Goal: Task Accomplishment & Management: Complete application form

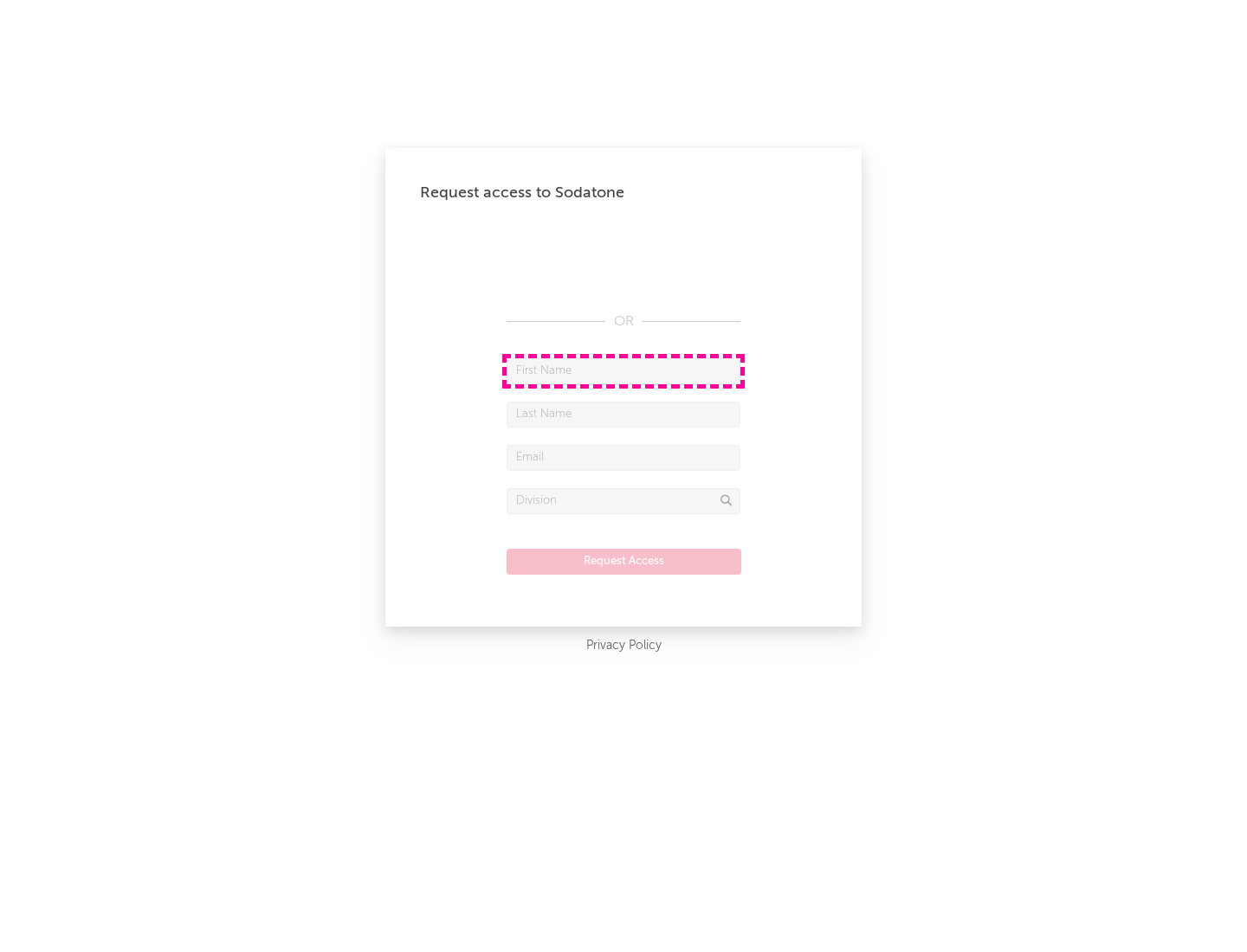
click at [623, 371] on input "text" at bounding box center [623, 372] width 234 height 26
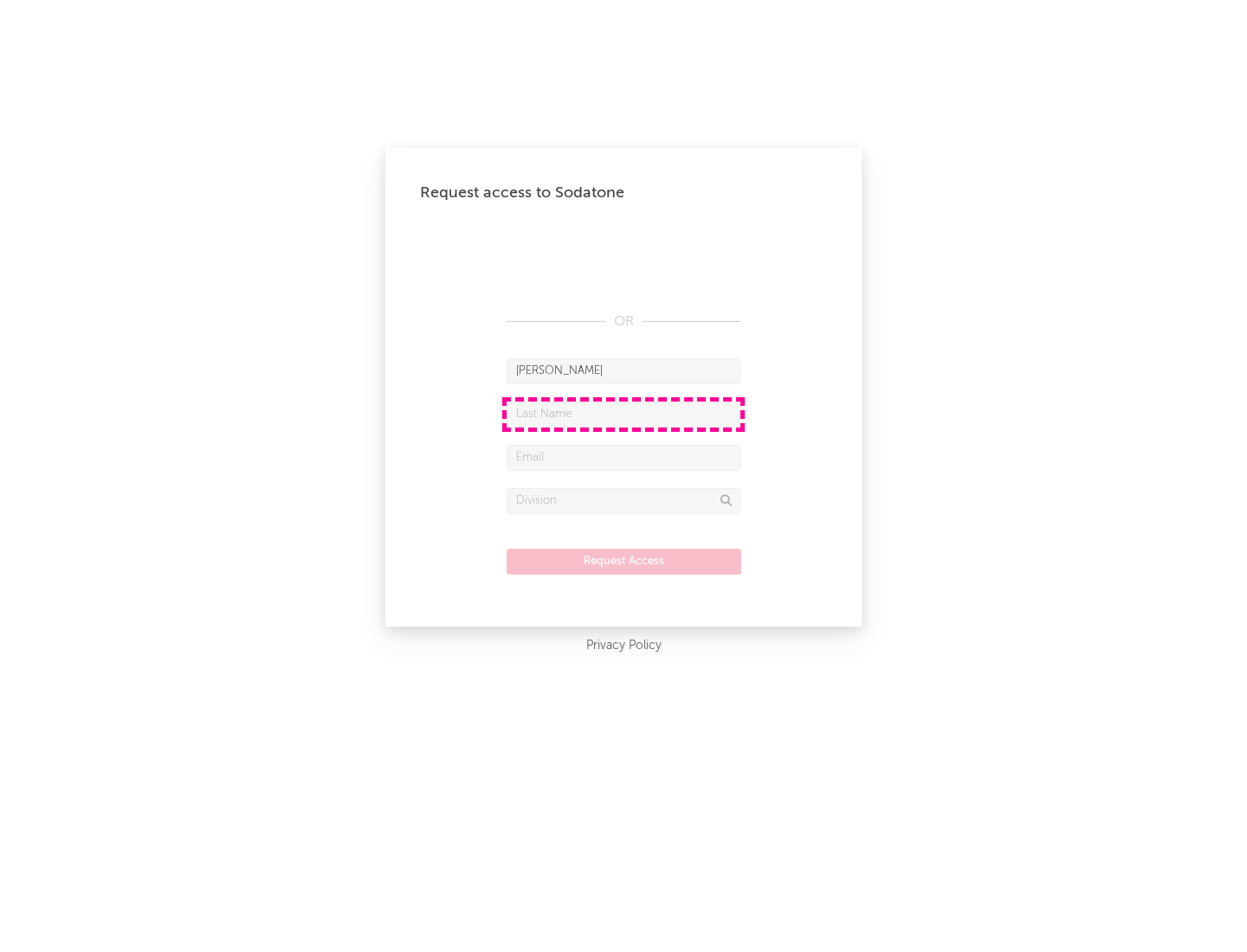
type input "[PERSON_NAME]"
click at [623, 414] on input "text" at bounding box center [623, 415] width 234 height 26
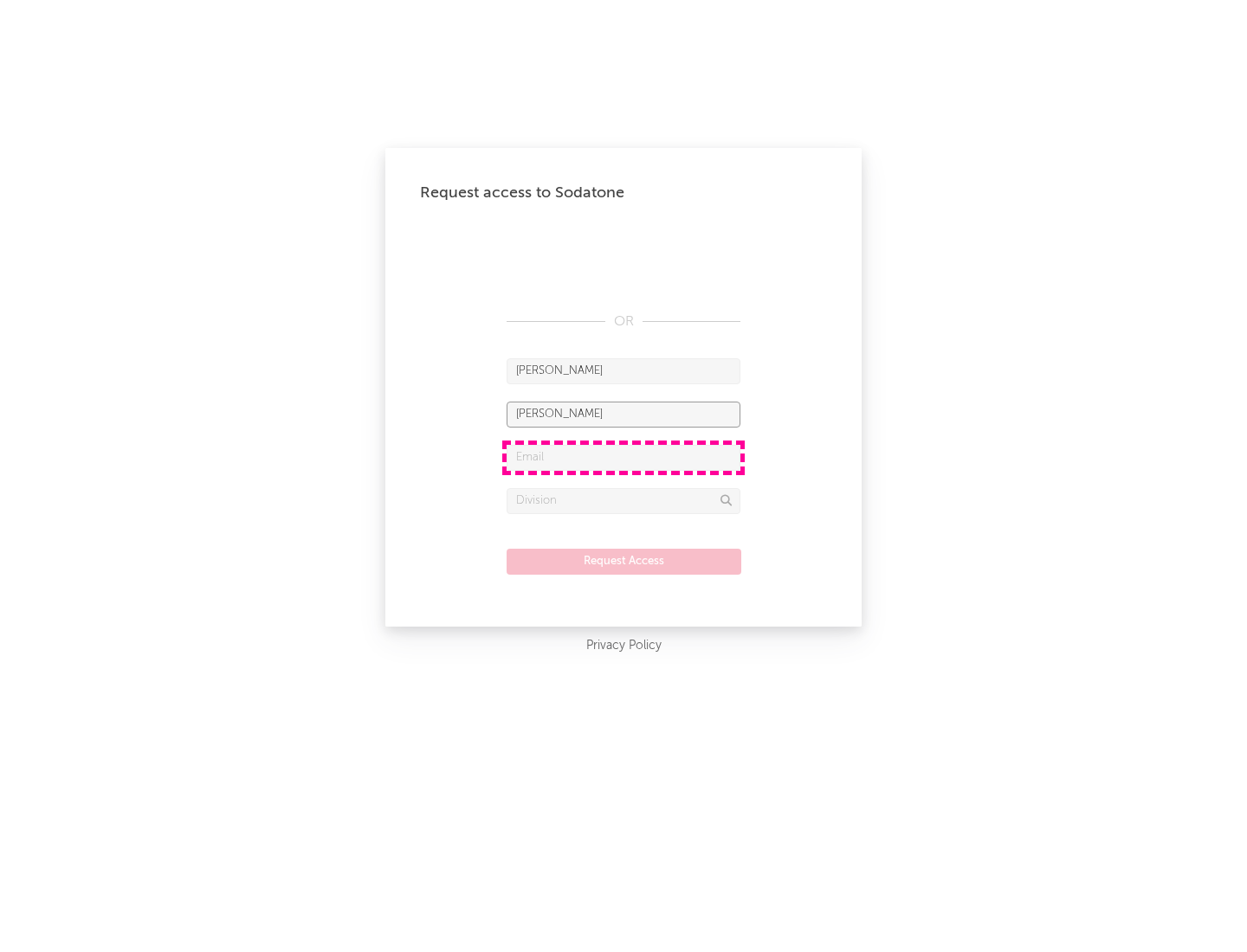
type input "[PERSON_NAME]"
click at [623, 457] on input "text" at bounding box center [623, 458] width 234 height 26
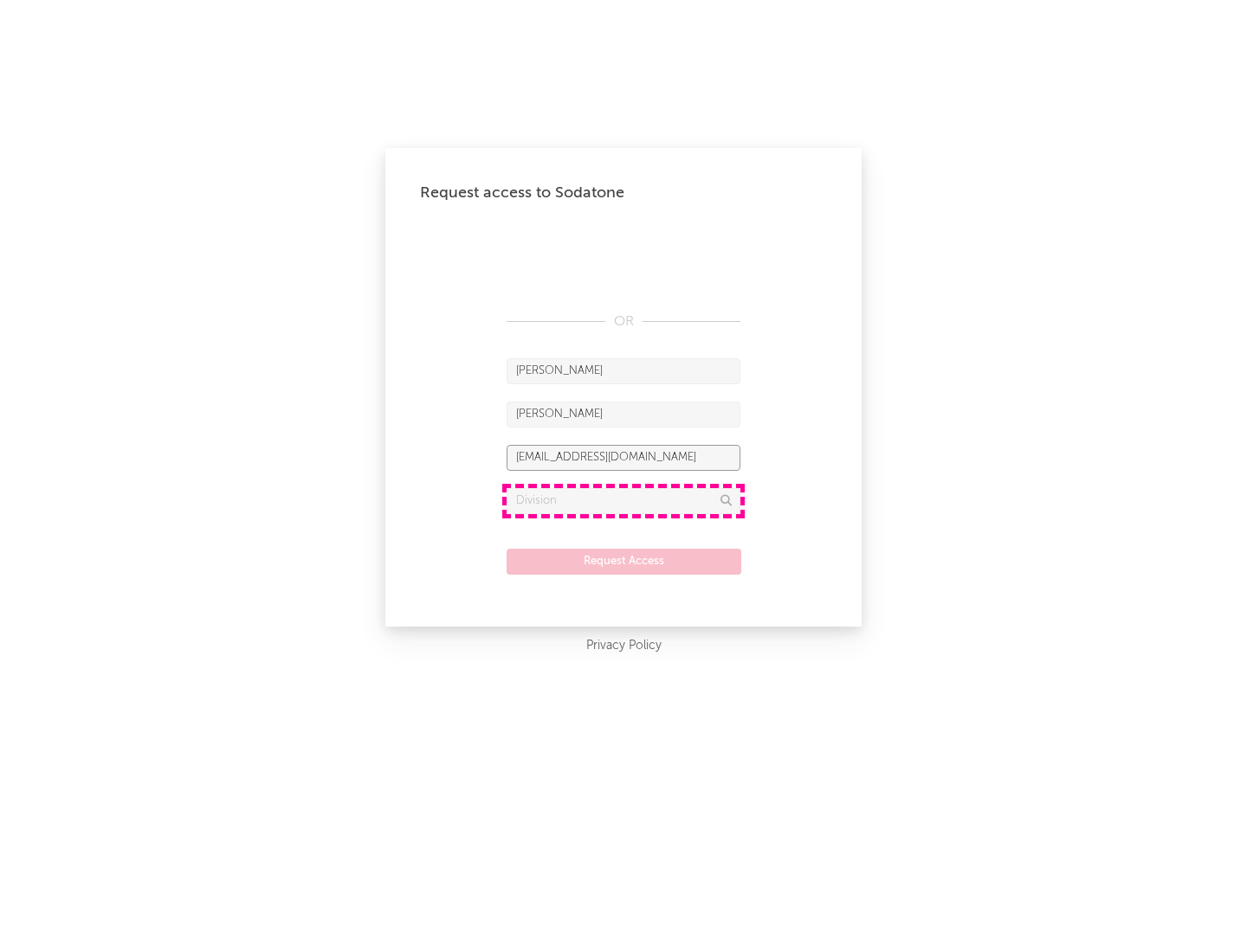
type input "[EMAIL_ADDRESS][DOMAIN_NAME]"
click at [623, 500] on input "text" at bounding box center [623, 501] width 234 height 26
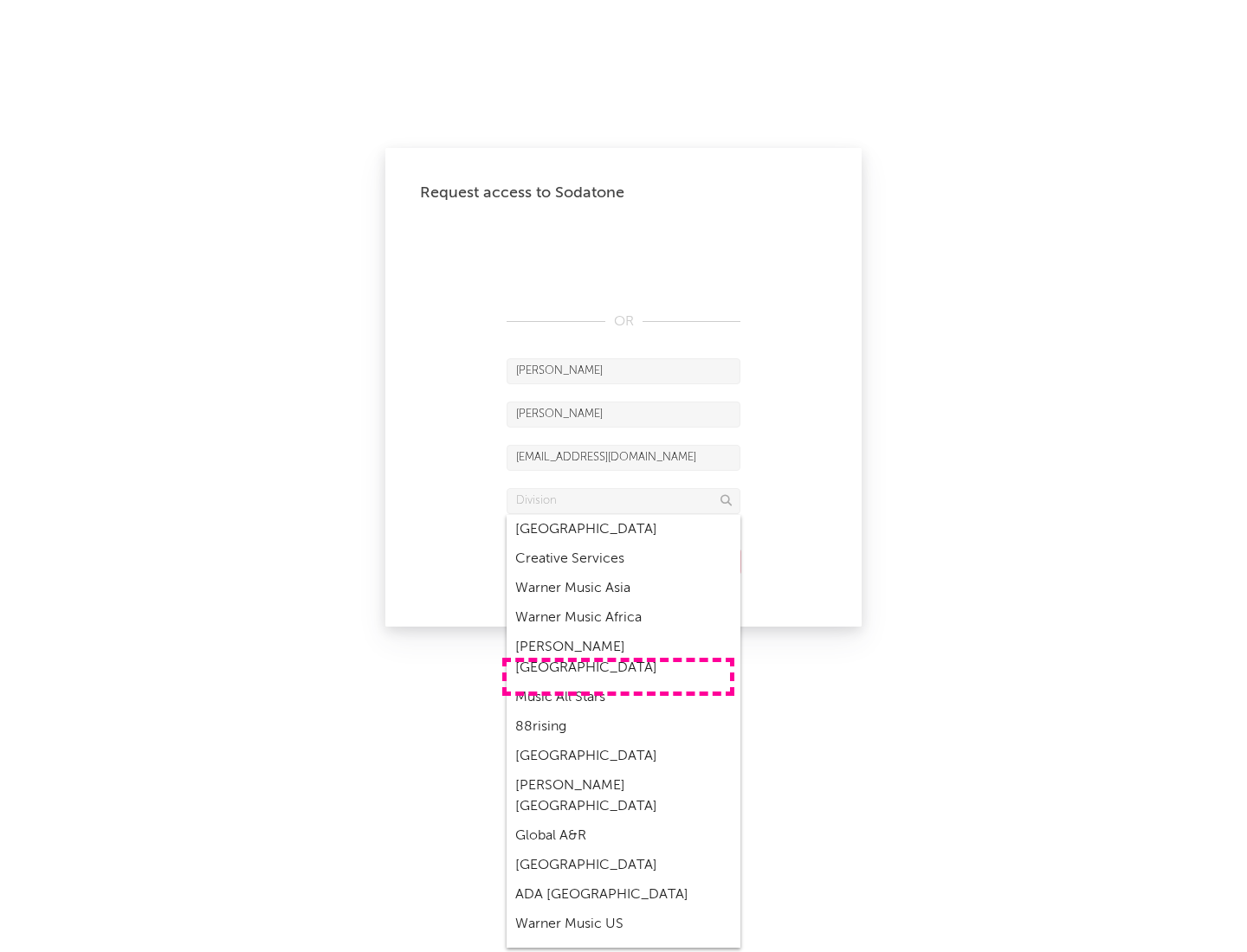
click at [618, 683] on div "Music All Stars" at bounding box center [623, 698] width 234 height 30
type input "Music All Stars"
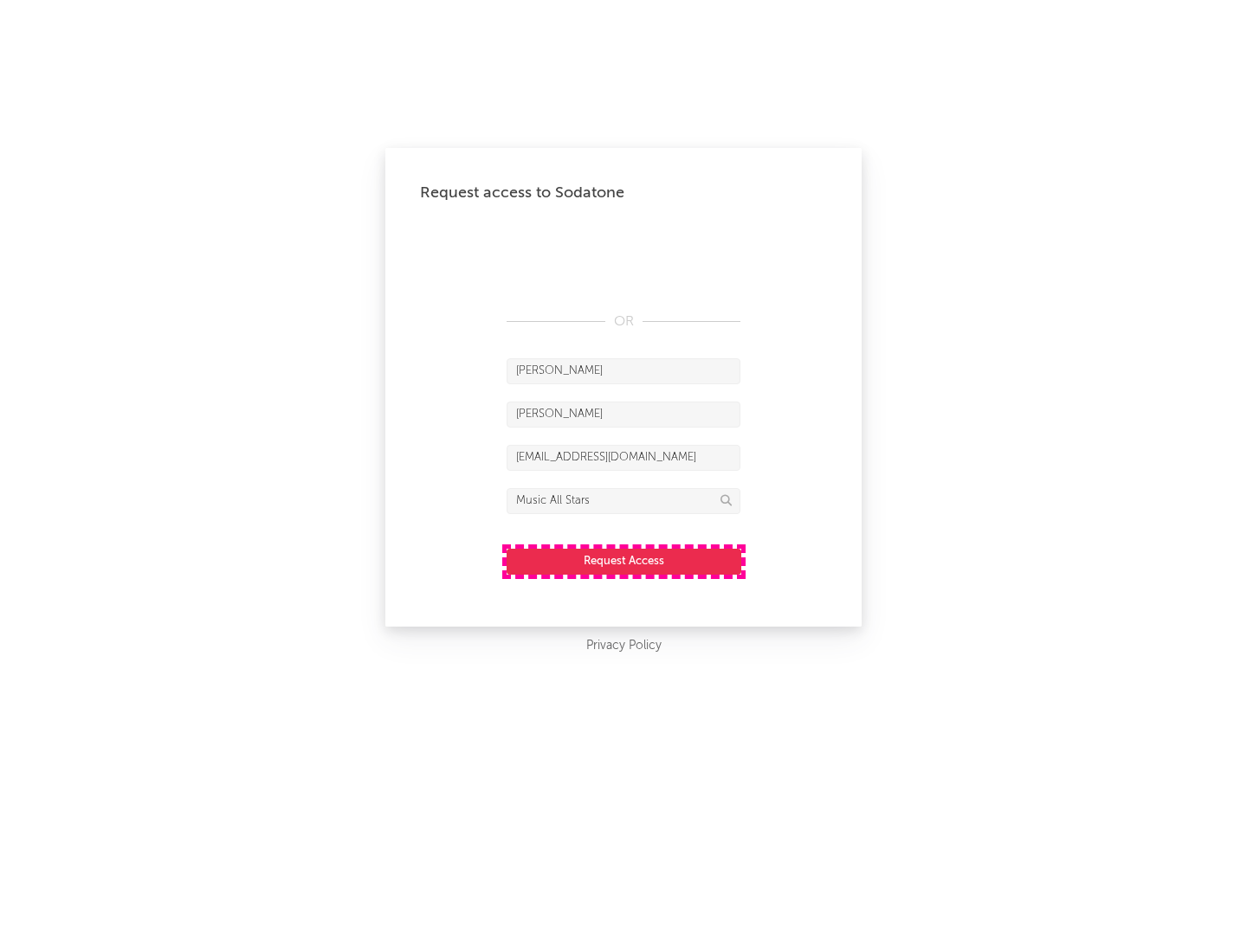
click at [623, 561] on button "Request Access" at bounding box center [624, 562] width 235 height 26
